Goal: Information Seeking & Learning: Understand process/instructions

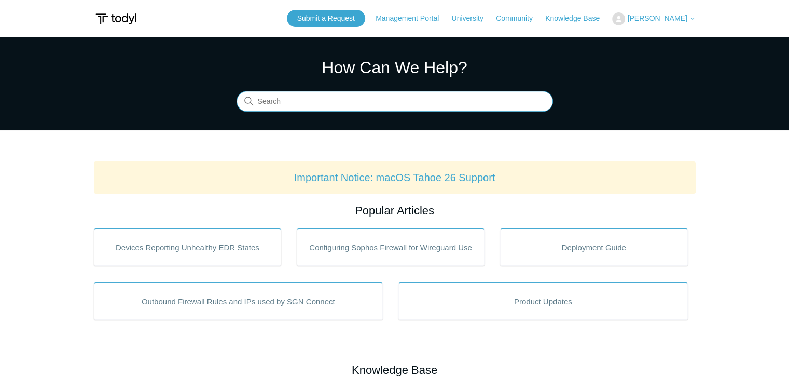
click at [358, 103] on input "Search" at bounding box center [394, 101] width 316 height 21
type input "uninstallation"
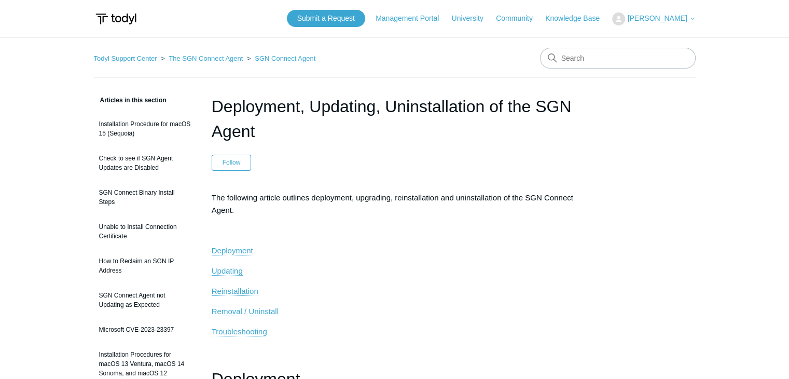
click at [247, 310] on span "Removal / Uninstall" at bounding box center [245, 310] width 67 height 9
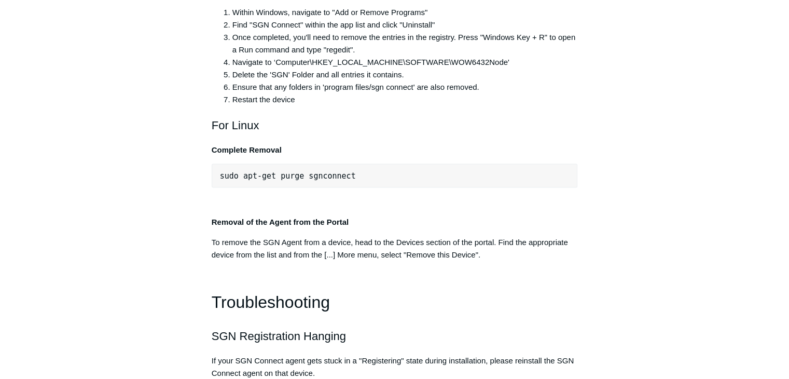
scroll to position [2121, 0]
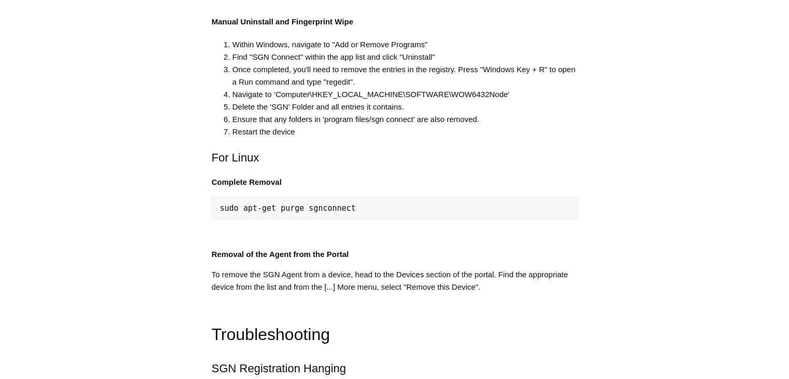
drag, startPoint x: 406, startPoint y: 118, endPoint x: 227, endPoint y: 116, distance: 178.9
copy span ":\Program Files\SGN Connect\uninstall.exe""
drag, startPoint x: 385, startPoint y: 116, endPoint x: 225, endPoint y: 115, distance: 159.7
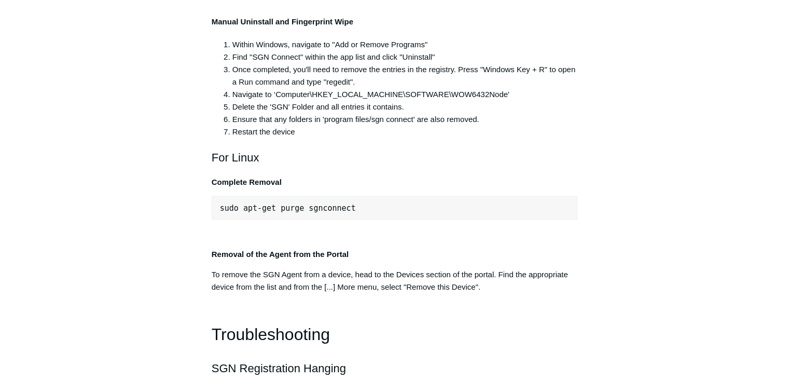
copy span "C:\Program Files\SGN Connect\uninstall.exe"
drag, startPoint x: 748, startPoint y: 42, endPoint x: 749, endPoint y: 51, distance: 8.9
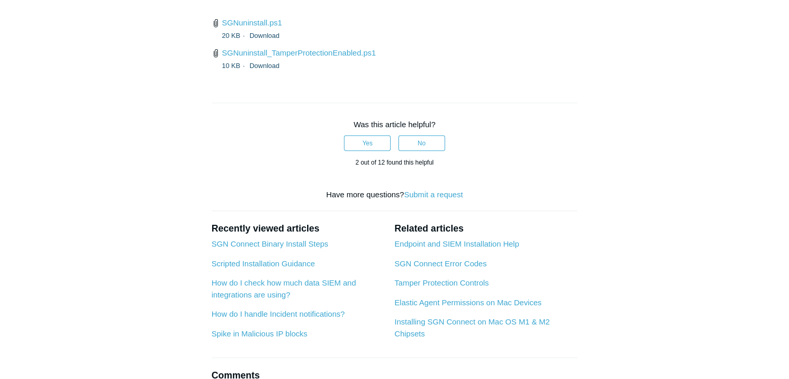
scroll to position [2795, 0]
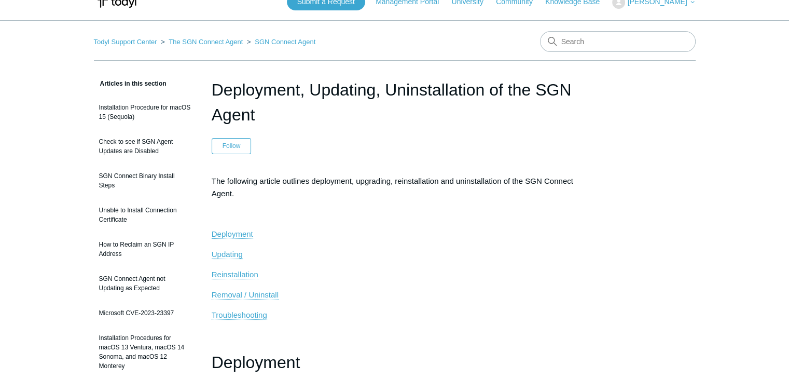
scroll to position [0, 0]
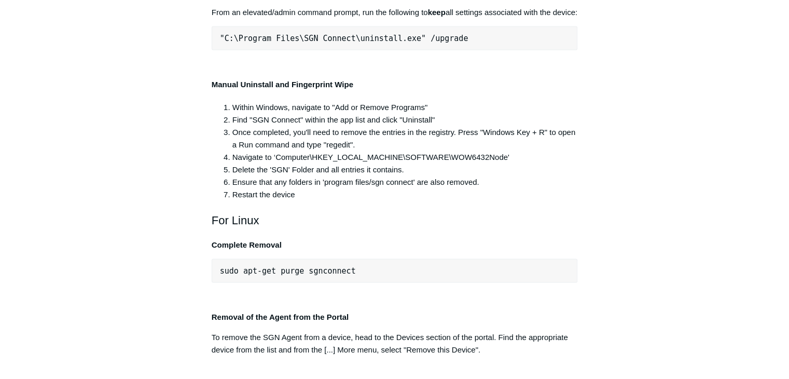
scroll to position [2023, 0]
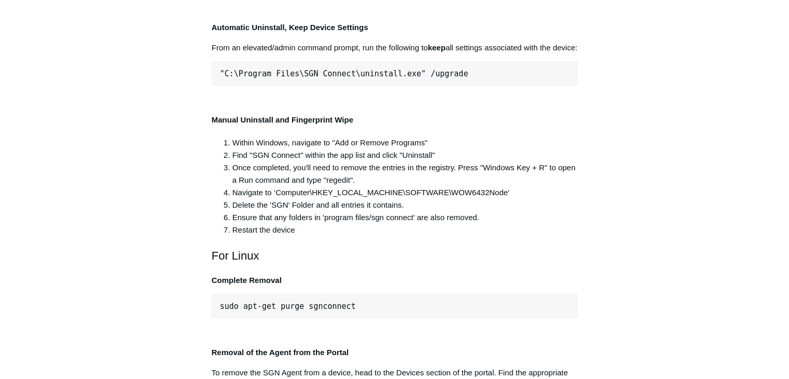
drag, startPoint x: 419, startPoint y: 217, endPoint x: 220, endPoint y: 215, distance: 199.2
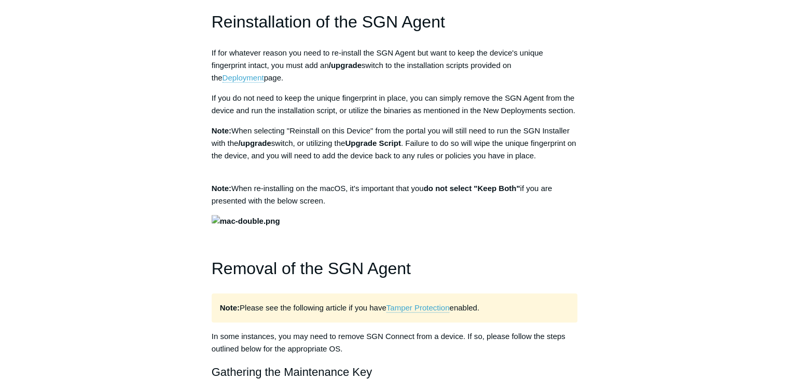
scroll to position [778, 0]
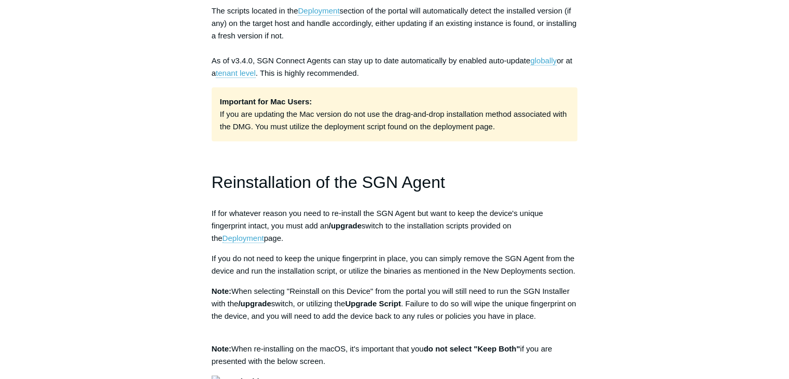
drag, startPoint x: 35, startPoint y: 189, endPoint x: 54, endPoint y: 189, distance: 19.2
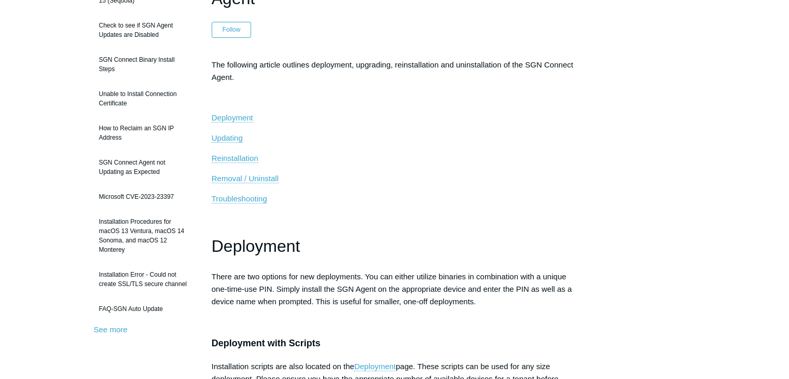
scroll to position [0, 0]
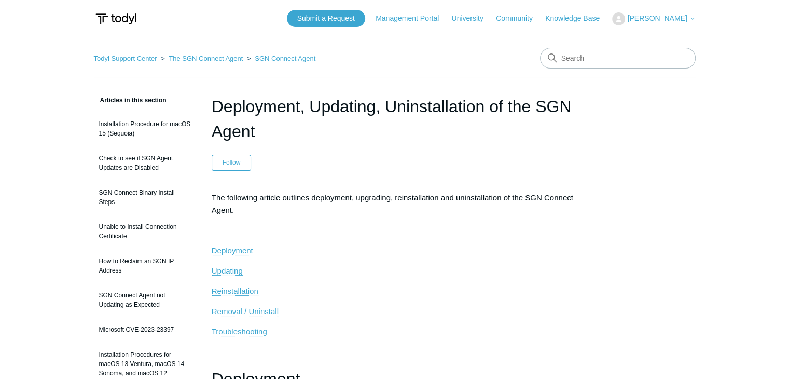
click at [253, 308] on span "Removal / Uninstall" at bounding box center [245, 310] width 67 height 9
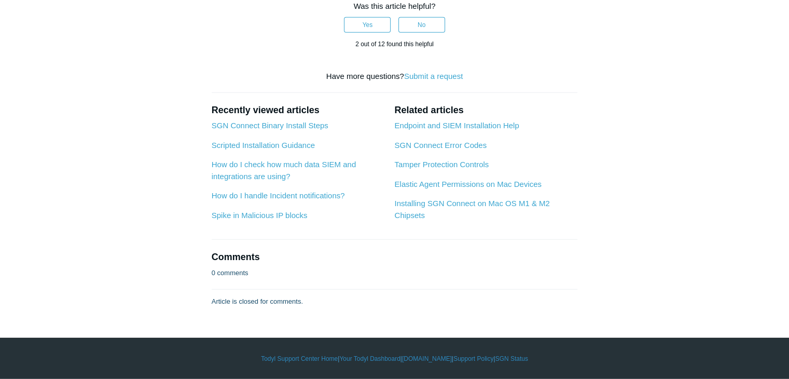
scroll to position [2743, 0]
drag, startPoint x: 132, startPoint y: 147, endPoint x: 134, endPoint y: 156, distance: 9.0
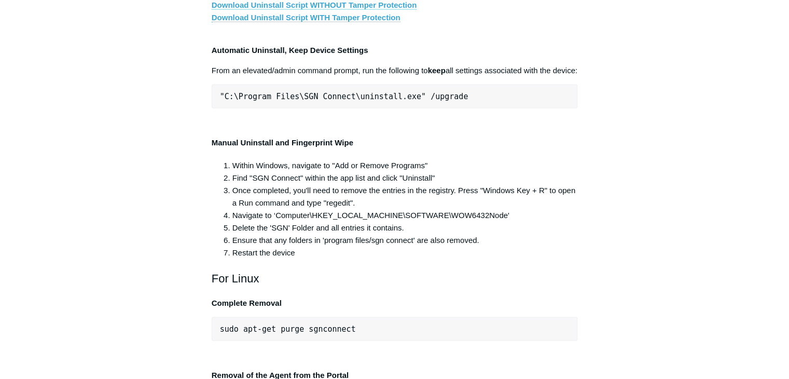
scroll to position [2017, 0]
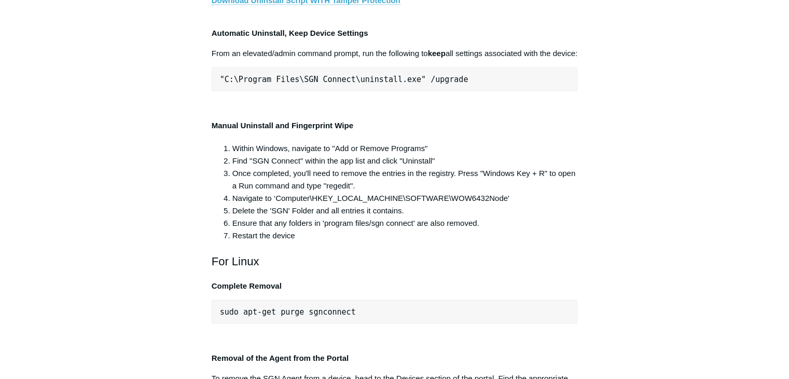
drag, startPoint x: 402, startPoint y: 218, endPoint x: 224, endPoint y: 212, distance: 178.5
copy span "C:\Program Files\SGN Connect\uninstall.exe"
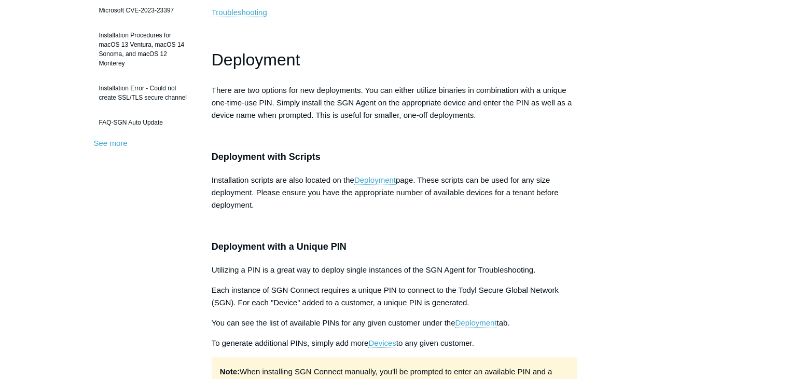
scroll to position [98, 0]
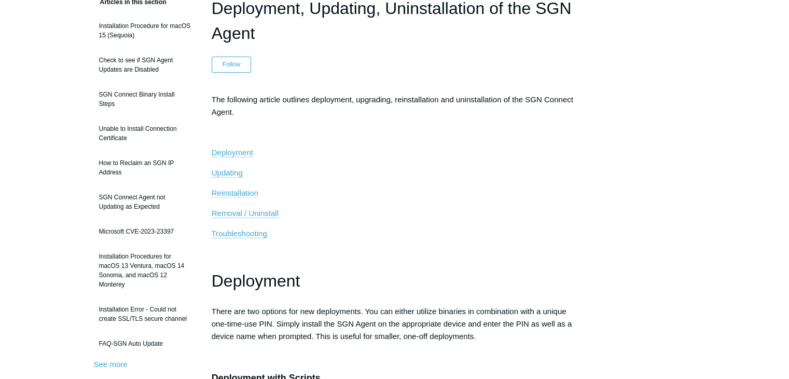
click at [245, 191] on span "Reinstallation" at bounding box center [235, 192] width 47 height 9
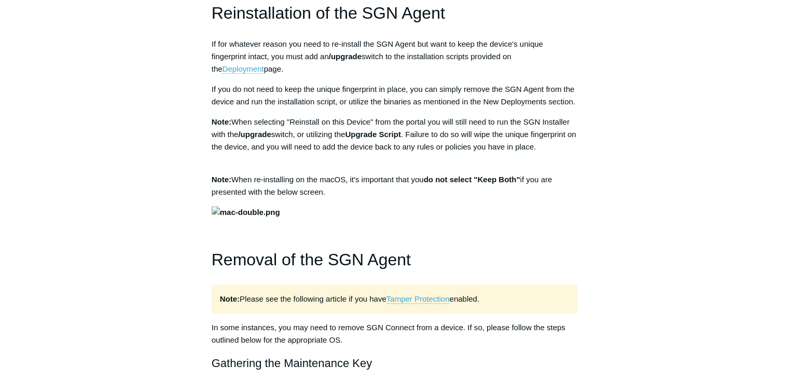
scroll to position [1258, 0]
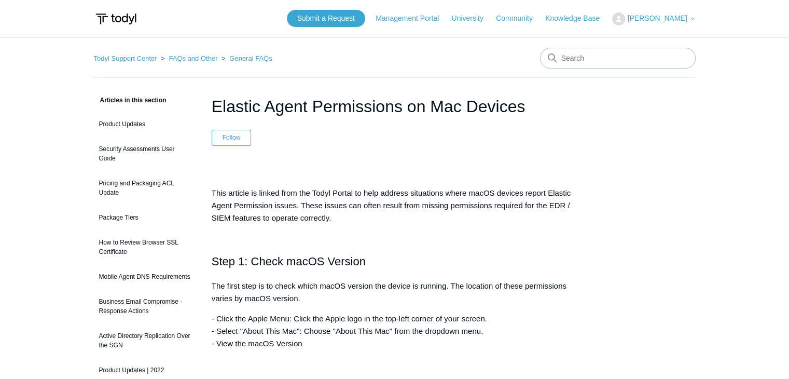
click at [131, 12] on img at bounding box center [116, 18] width 44 height 19
click at [126, 23] on img at bounding box center [116, 18] width 44 height 19
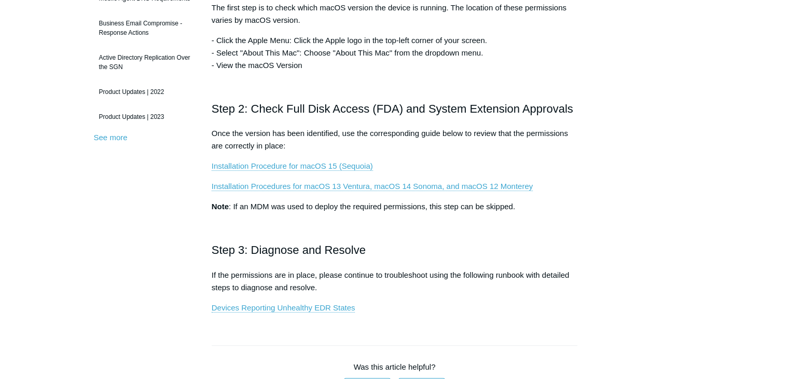
scroll to position [156, 0]
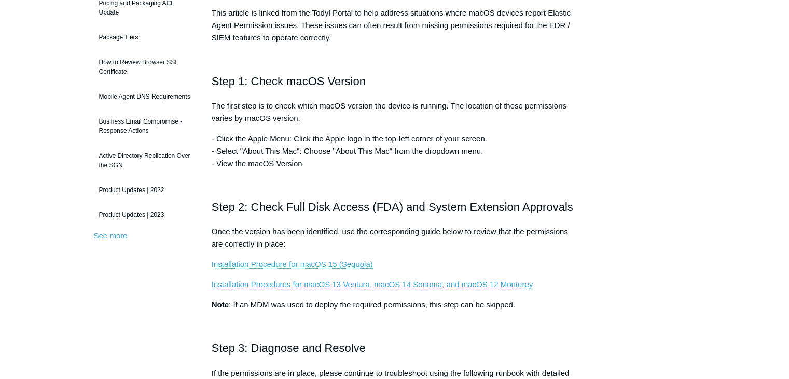
scroll to position [259, 0]
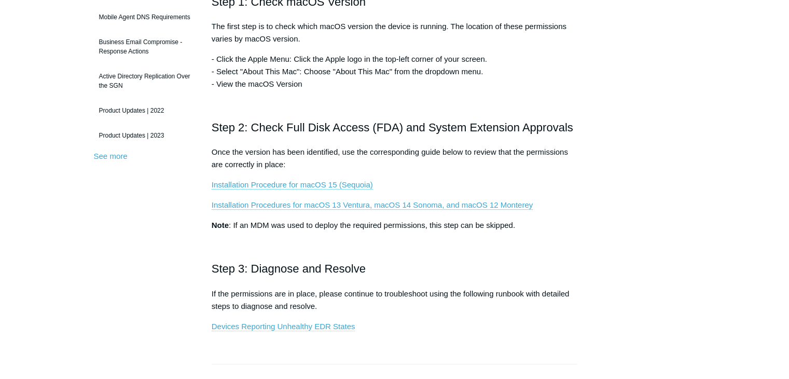
click at [337, 323] on link "Devices Reporting Unhealthy EDR States" at bounding box center [284, 326] width 144 height 9
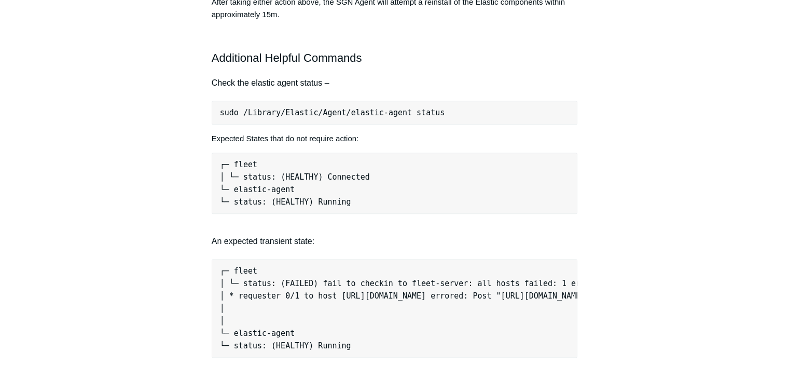
scroll to position [830, 0]
